Goal: Task Accomplishment & Management: Complete application form

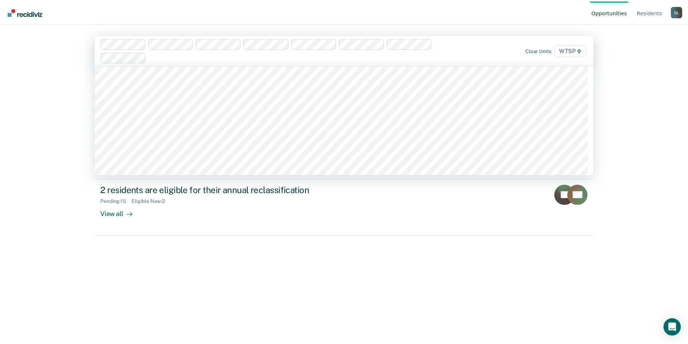
scroll to position [36, 0]
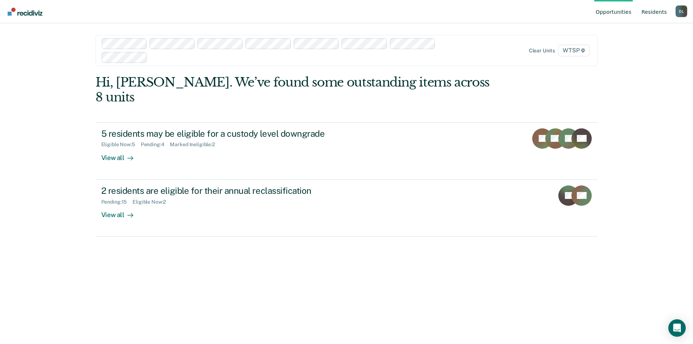
click at [657, 11] on link "Resident s" at bounding box center [654, 11] width 28 height 23
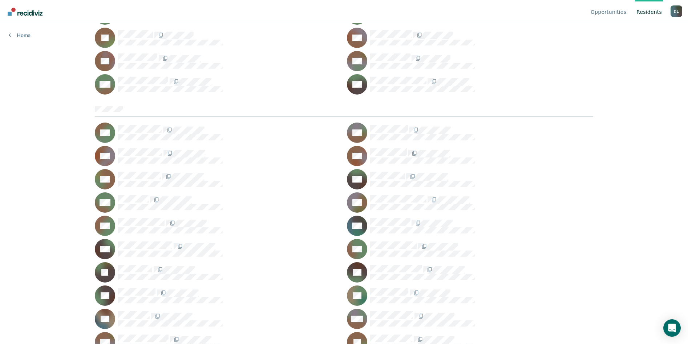
scroll to position [2251, 0]
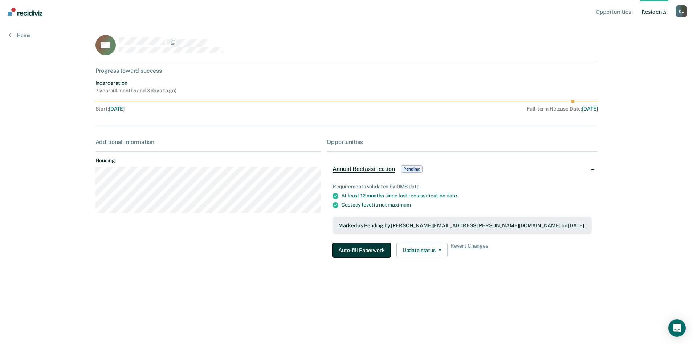
click at [369, 248] on button "Auto-fill Paperwork" at bounding box center [362, 250] width 58 height 15
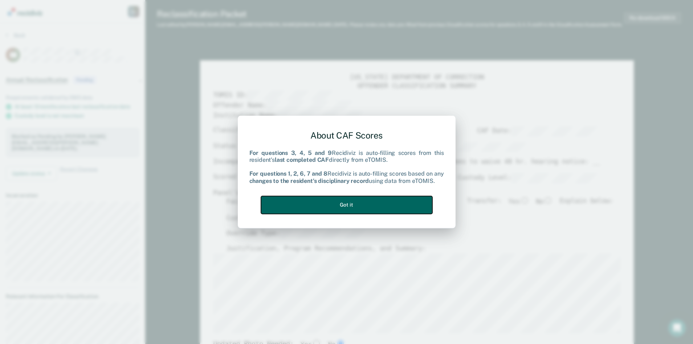
click at [381, 203] on button "Got it" at bounding box center [346, 205] width 171 height 18
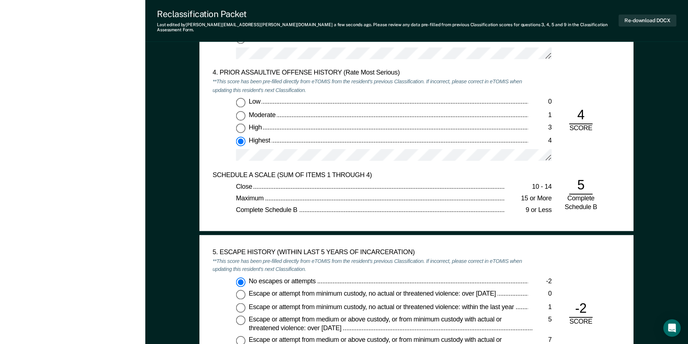
scroll to position [835, 0]
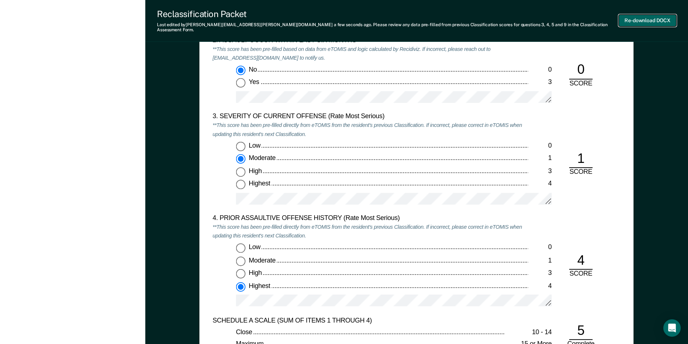
click at [645, 17] on button "Re-download DOCX" at bounding box center [647, 21] width 58 height 12
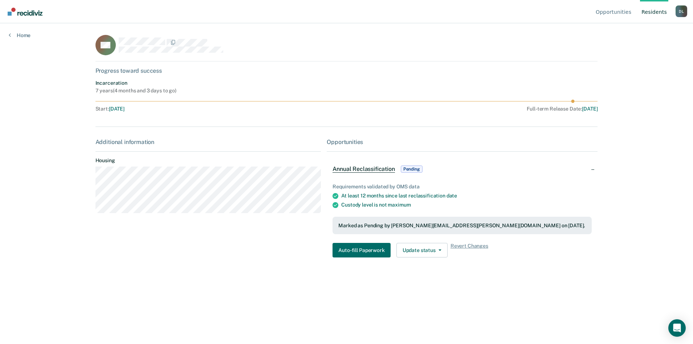
click at [657, 13] on link "Resident s" at bounding box center [654, 11] width 28 height 23
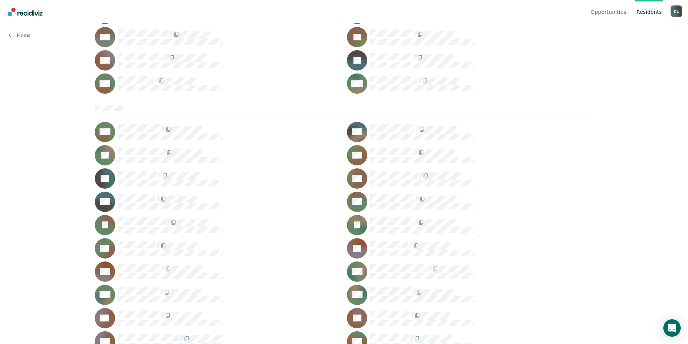
scroll to position [2614, 0]
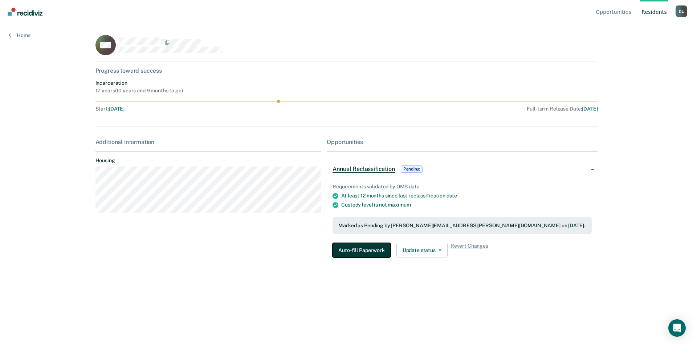
click at [364, 249] on button "Auto-fill Paperwork" at bounding box center [362, 250] width 58 height 15
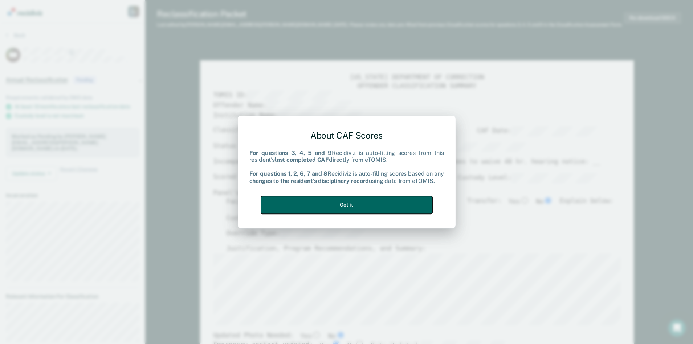
click at [355, 199] on button "Got it" at bounding box center [346, 205] width 171 height 18
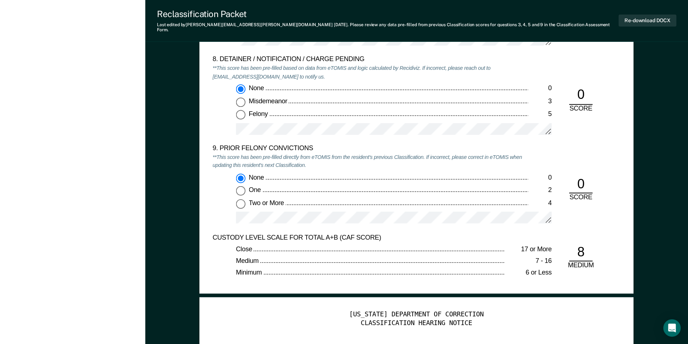
scroll to position [1561, 0]
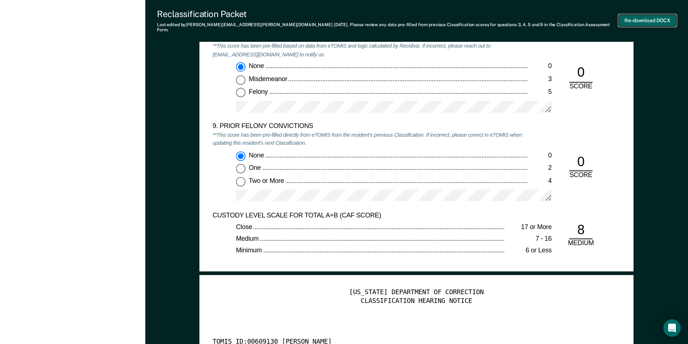
click at [643, 19] on button "Re-download DOCX" at bounding box center [647, 21] width 58 height 12
type textarea "x"
